Goal: Find specific page/section: Find specific page/section

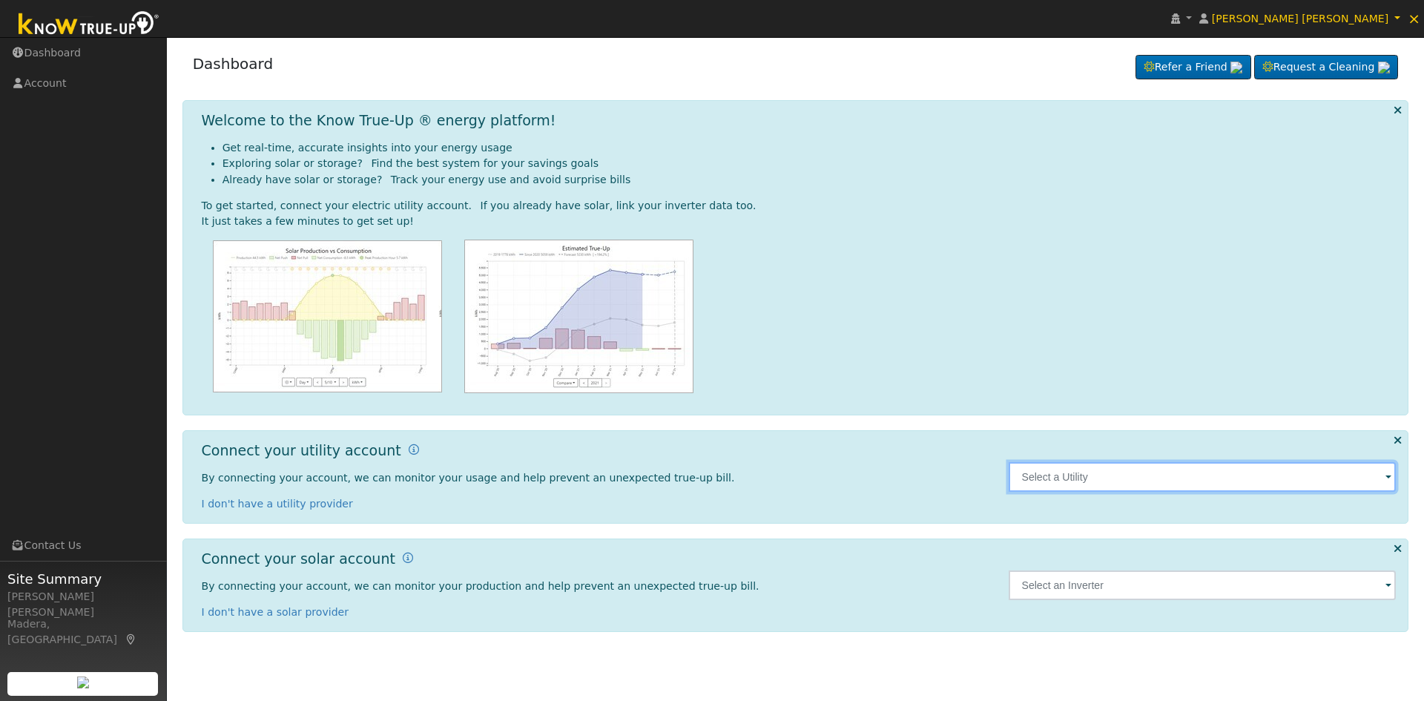
click at [1122, 482] on input "text" at bounding box center [1203, 477] width 388 height 30
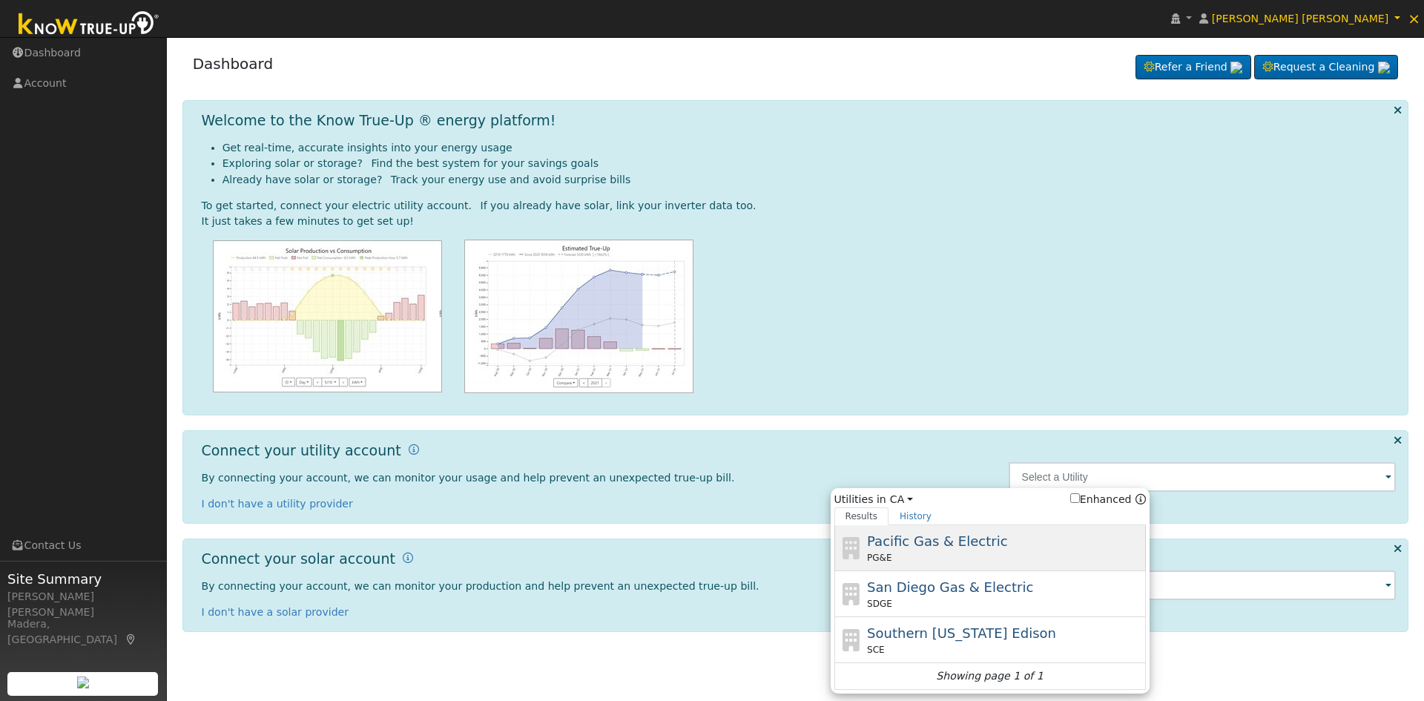
click at [943, 552] on div "PG&E" at bounding box center [1004, 557] width 275 height 13
type input "PG&E"
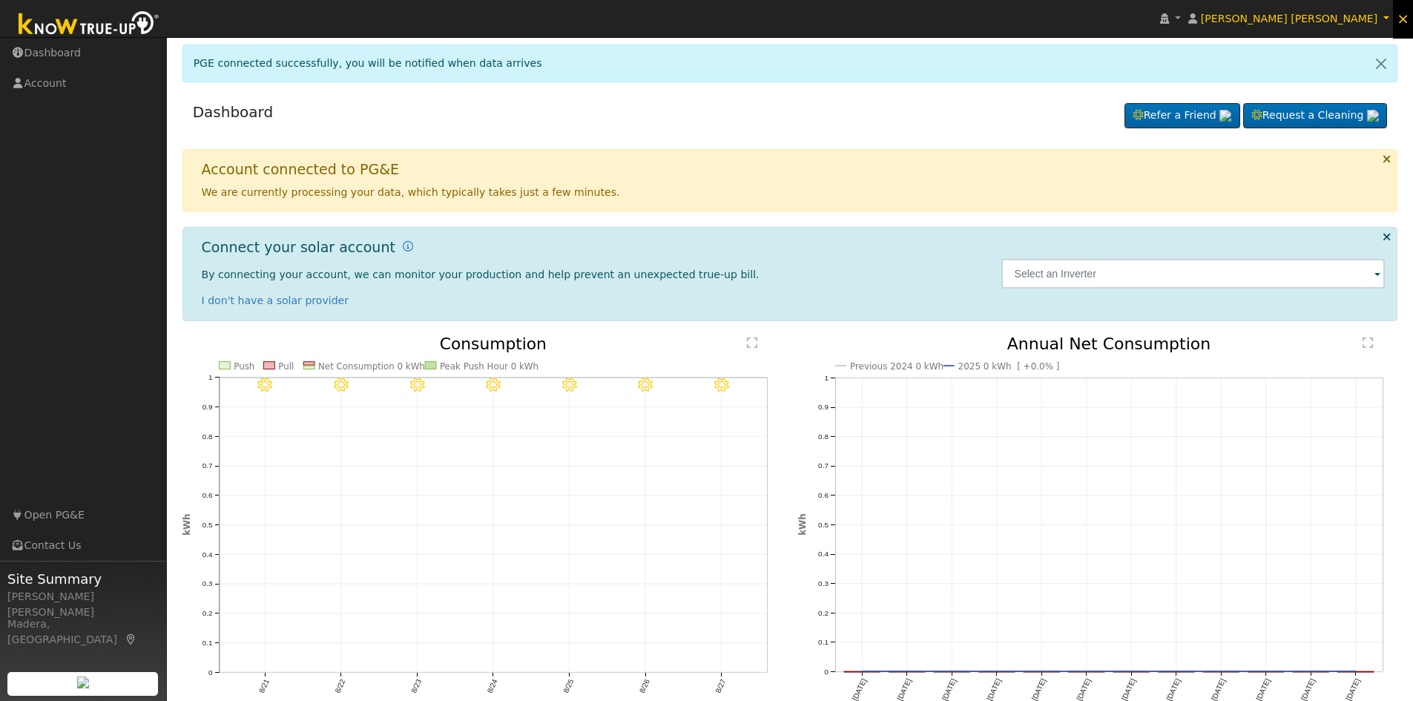
click at [1402, 19] on span "×" at bounding box center [1403, 19] width 13 height 18
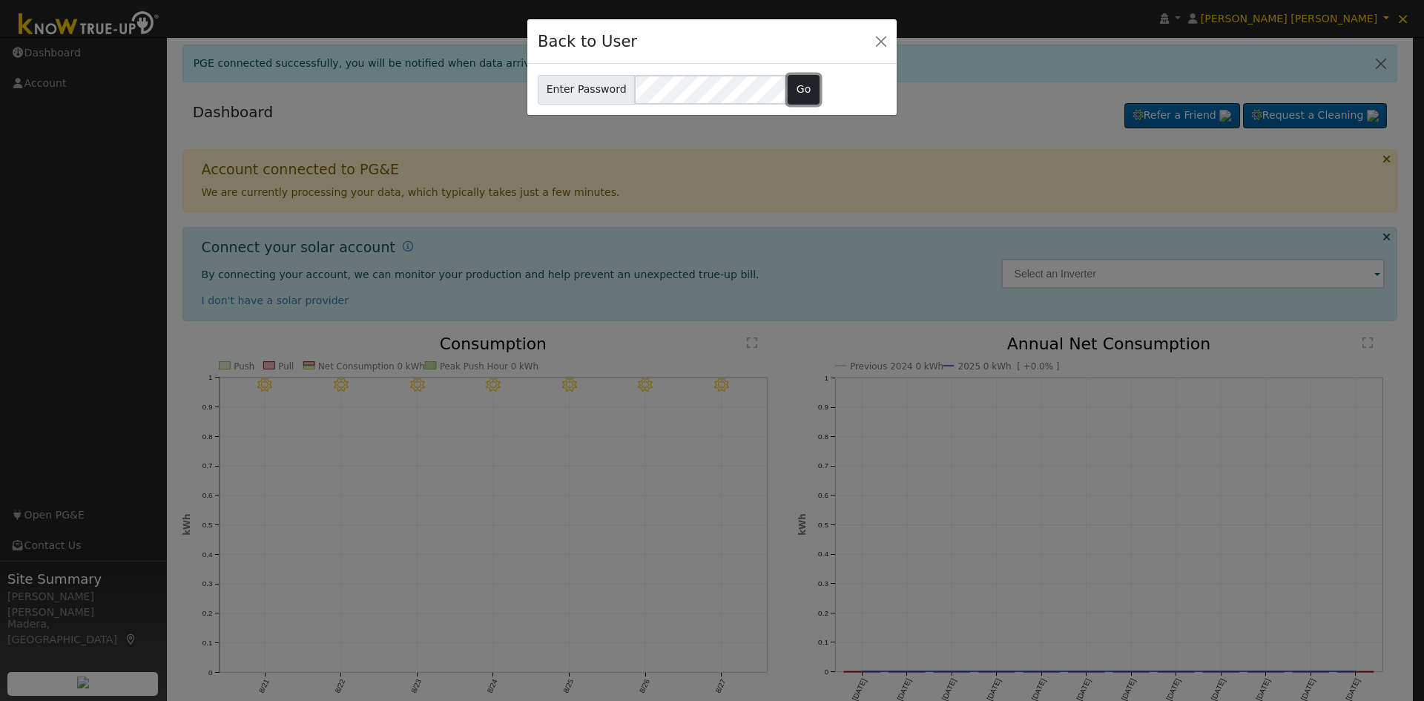
click at [791, 88] on button "Go" at bounding box center [804, 90] width 32 height 30
